Goal: Task Accomplishment & Management: Manage account settings

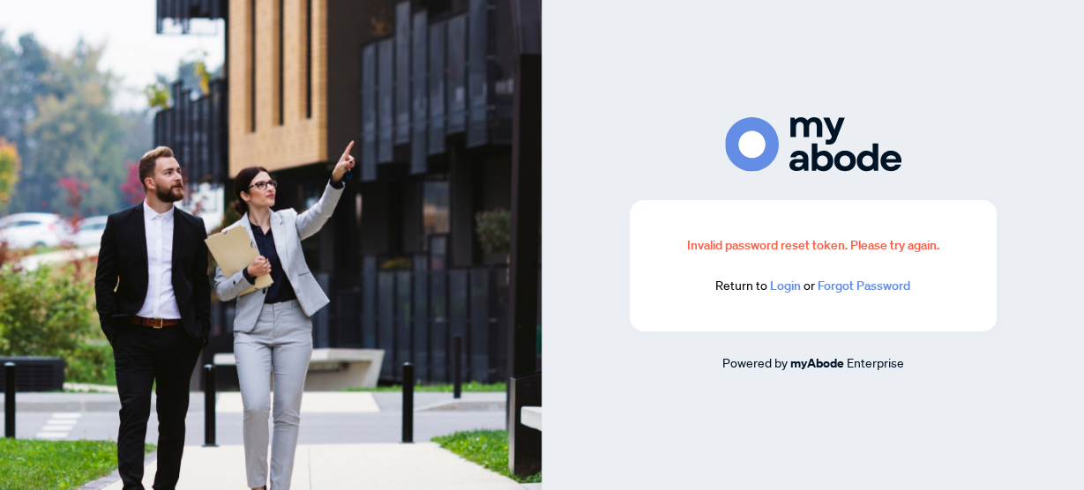
click at [777, 286] on link "Login" at bounding box center [785, 286] width 31 height 16
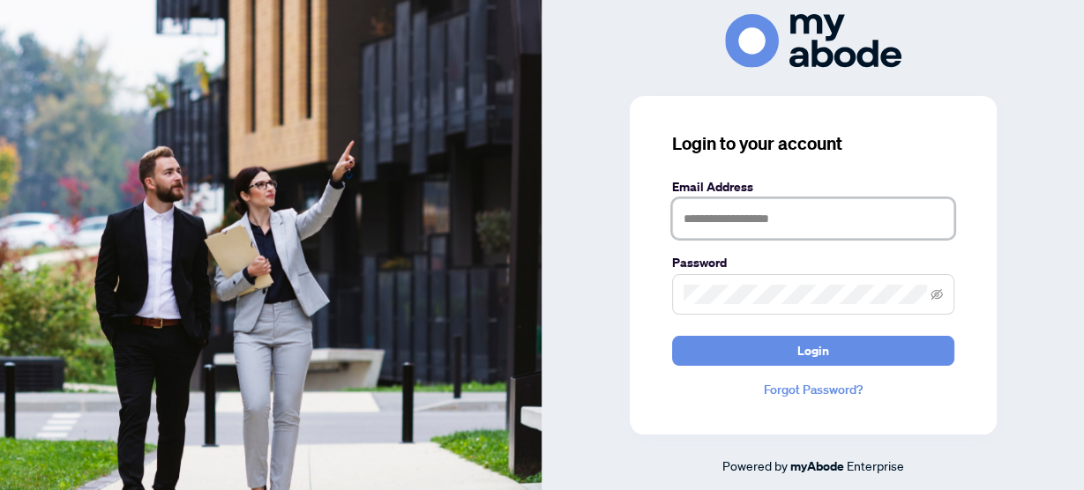
drag, startPoint x: 717, startPoint y: 214, endPoint x: 729, endPoint y: 219, distance: 12.3
click at [717, 214] on input "text" at bounding box center [813, 218] width 282 height 41
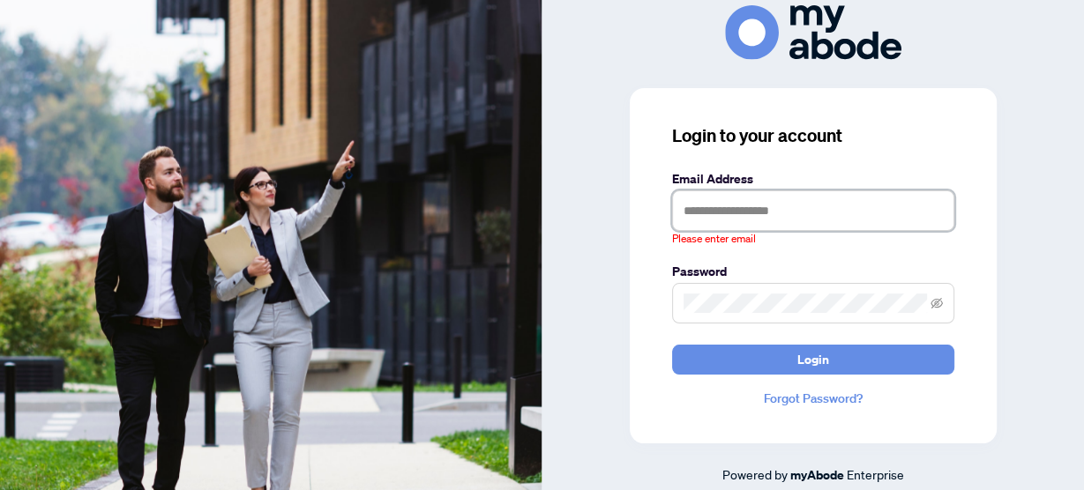
type input "**********"
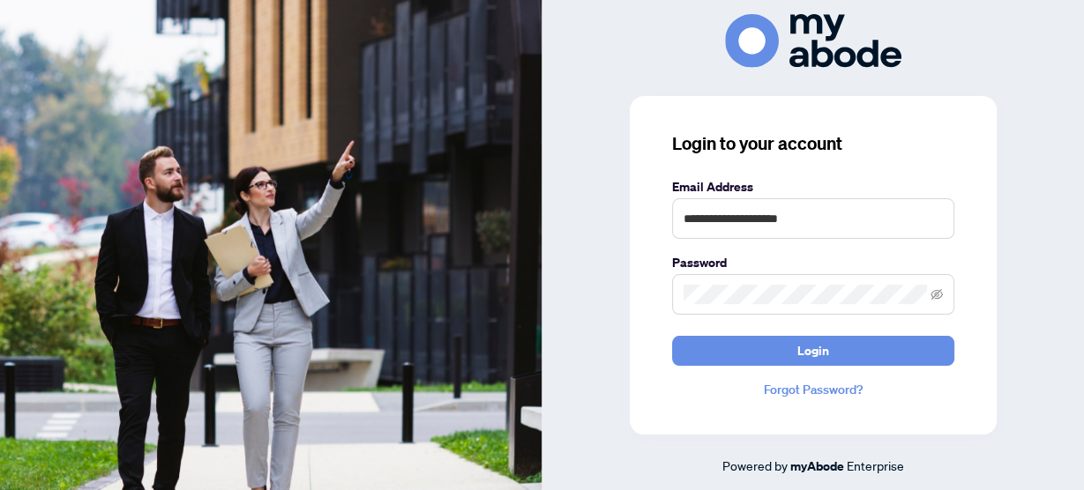
click at [807, 356] on span "Login" at bounding box center [813, 351] width 32 height 28
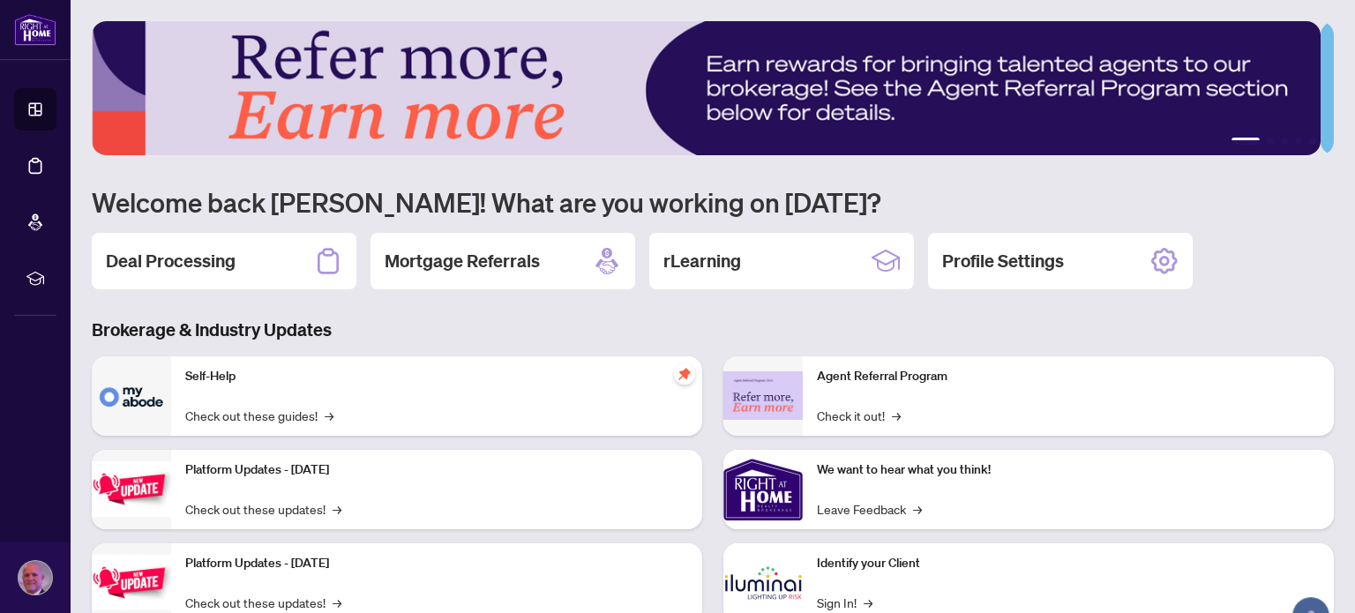
click at [185, 249] on h2 "Deal Processing" at bounding box center [171, 261] width 130 height 25
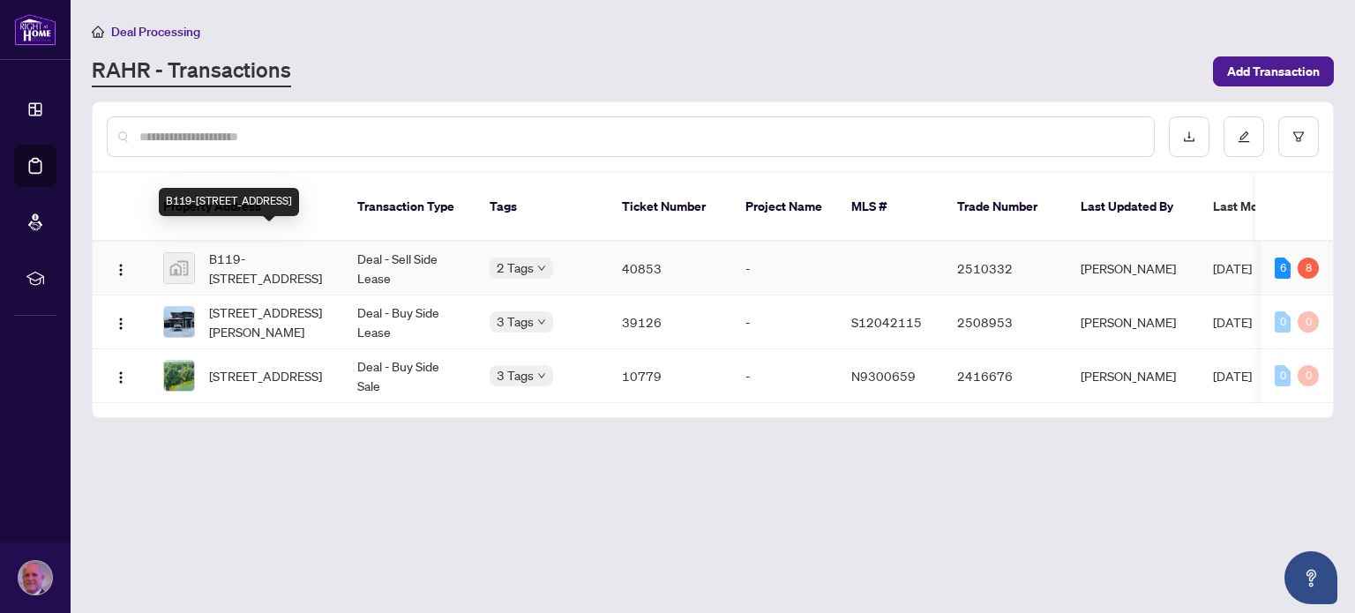
click at [265, 249] on span "B119-[STREET_ADDRESS]" at bounding box center [269, 268] width 120 height 39
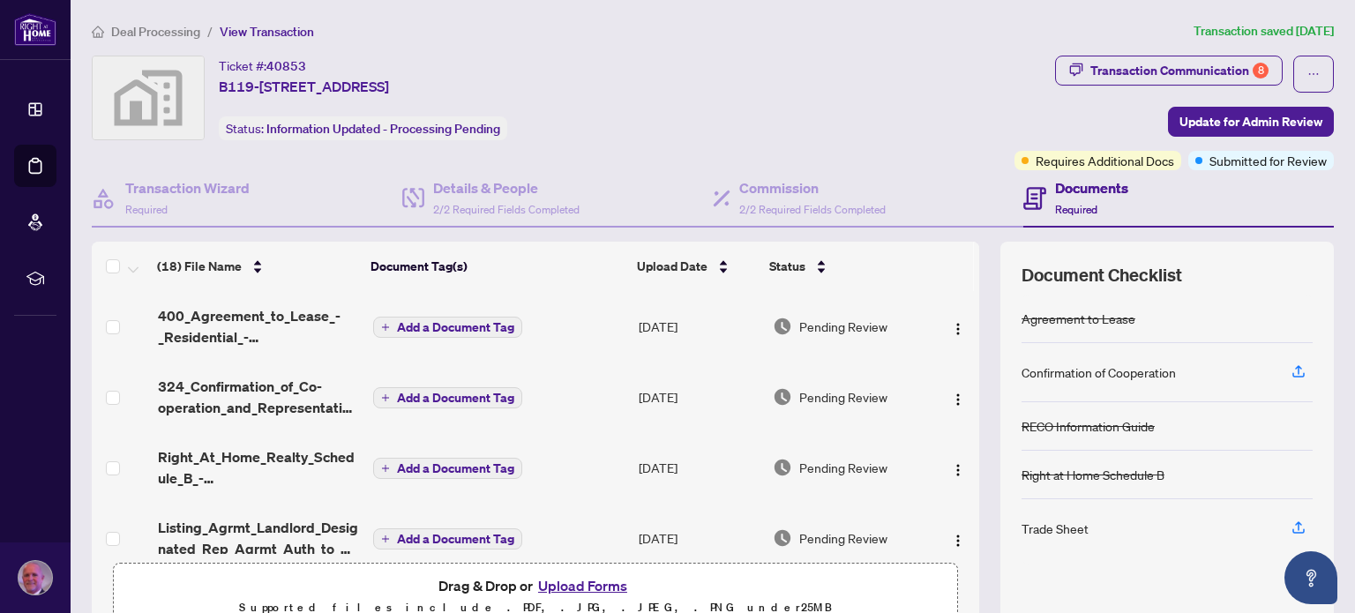
click at [1125, 73] on div "Transaction Communication 8" at bounding box center [1179, 70] width 178 height 28
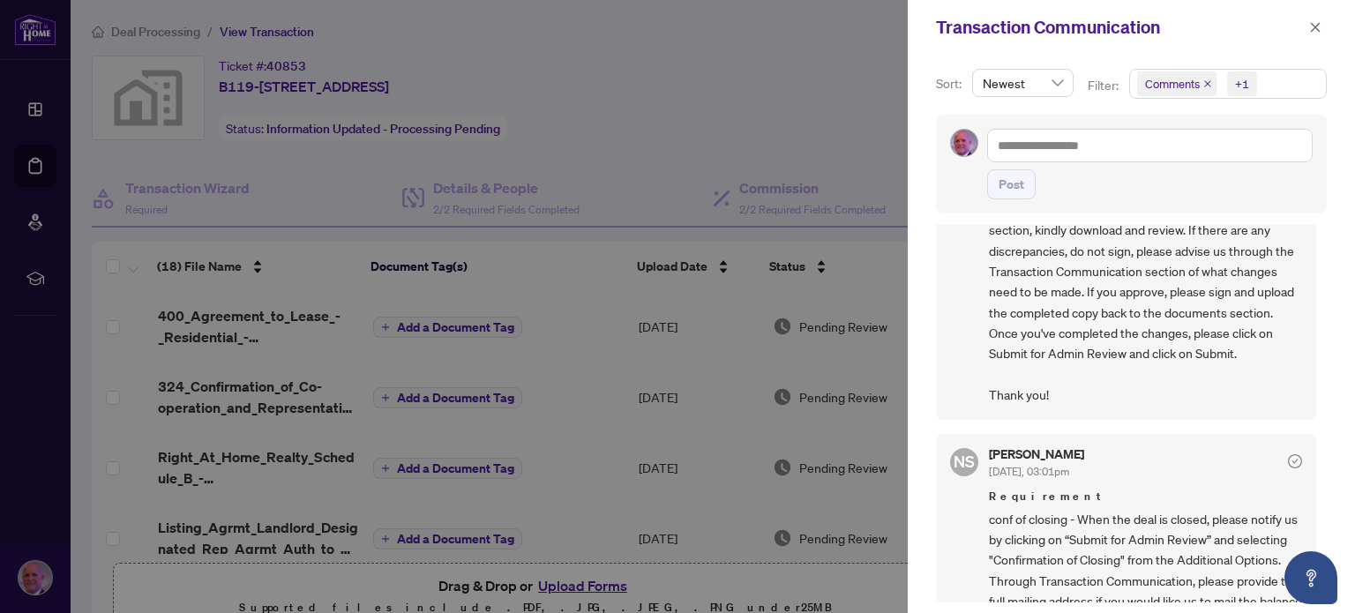
scroll to position [250, 0]
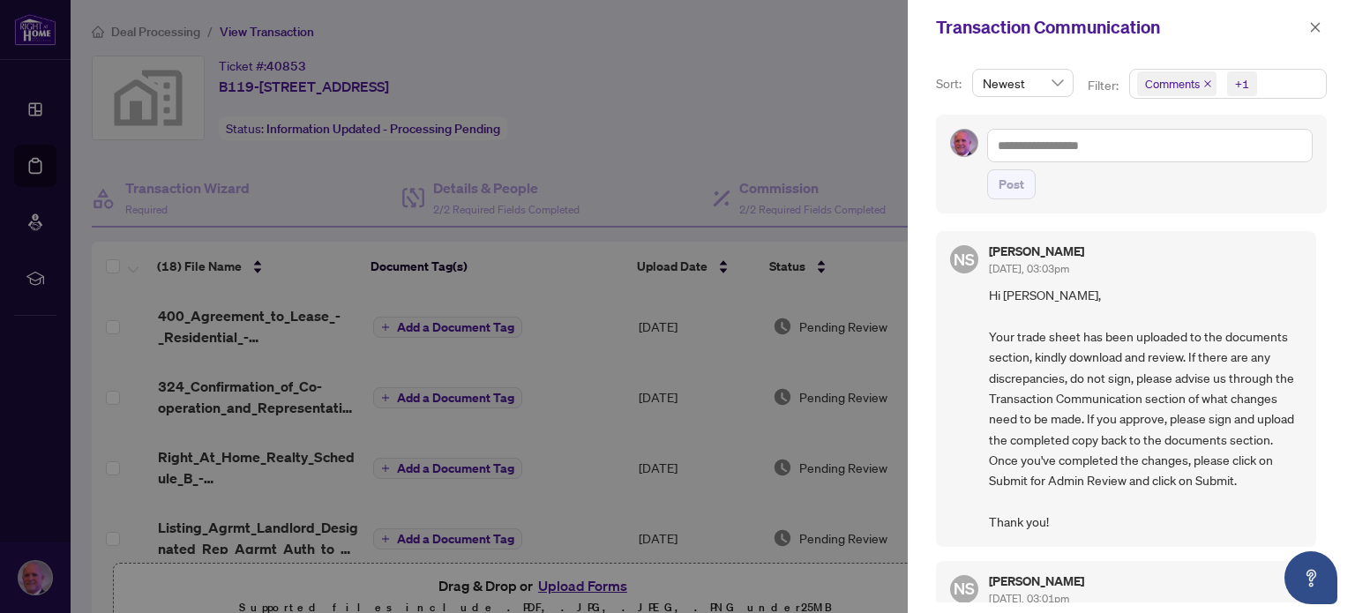
click at [781, 59] on div at bounding box center [677, 306] width 1355 height 613
click at [1315, 23] on icon "close" at bounding box center [1315, 27] width 12 height 12
